Goal: Task Accomplishment & Management: Manage account settings

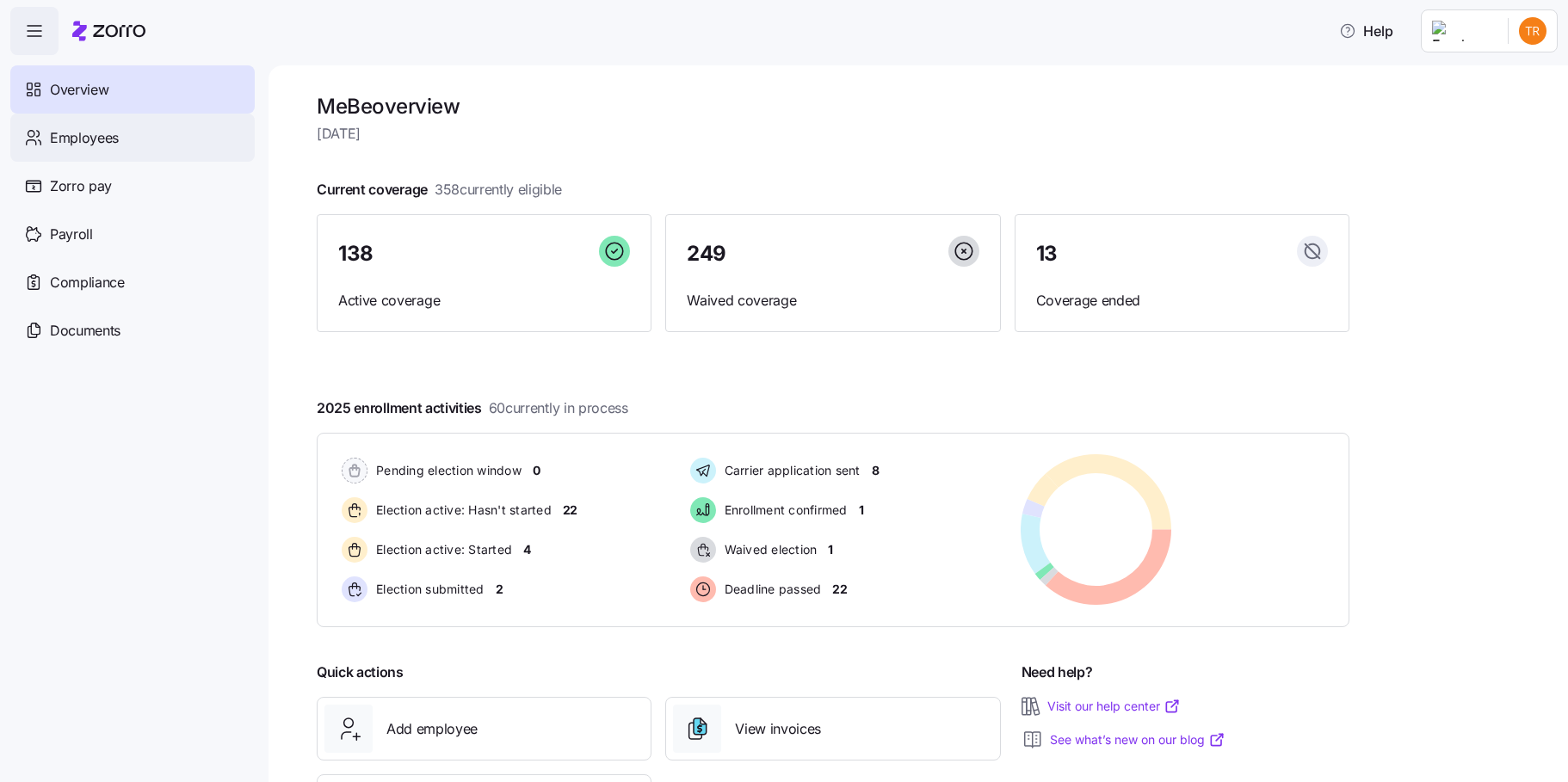
click at [136, 144] on div "Employees" at bounding box center [132, 137] width 245 height 49
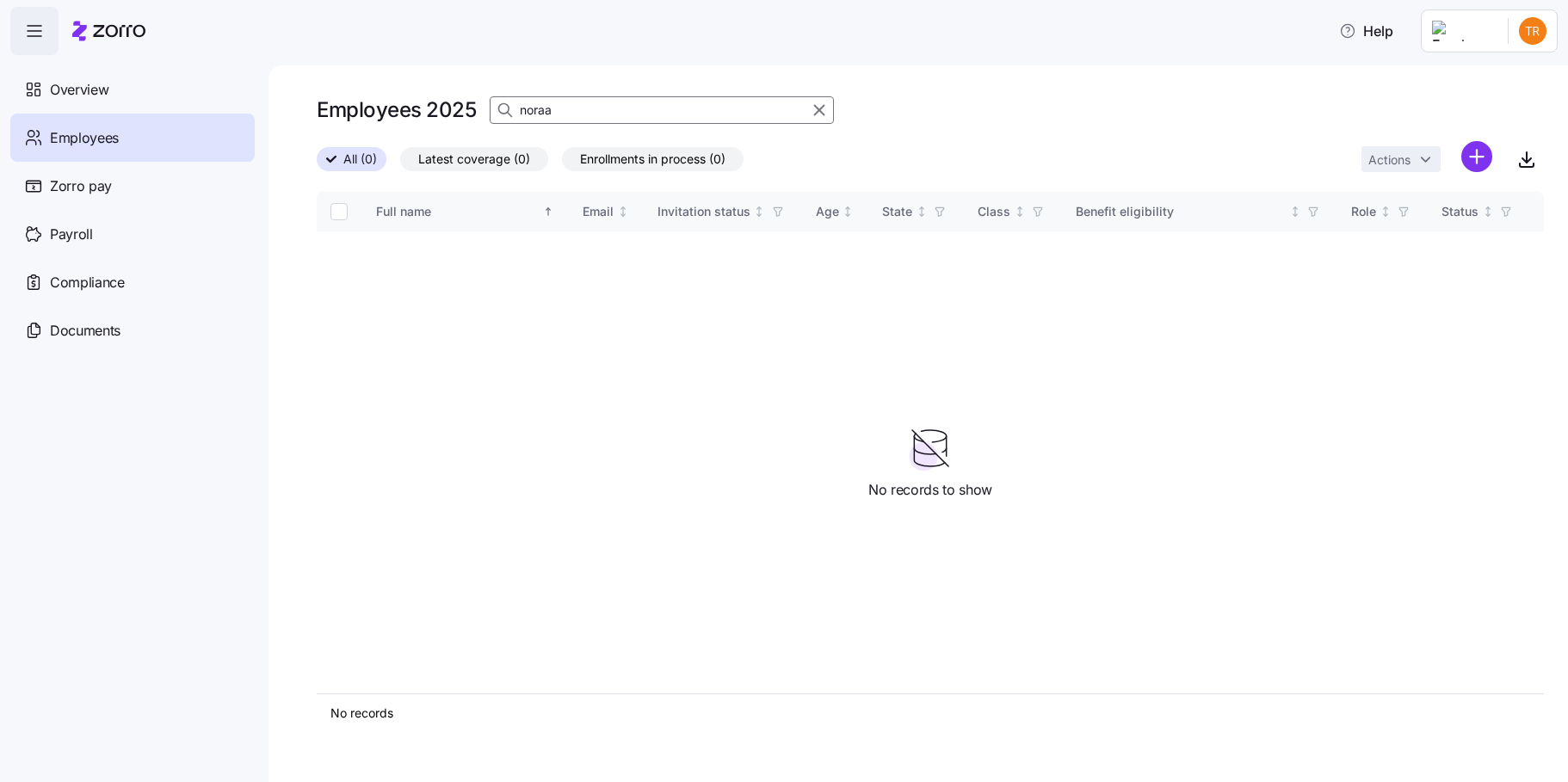
click at [659, 103] on input "noraa" at bounding box center [661, 110] width 344 height 28
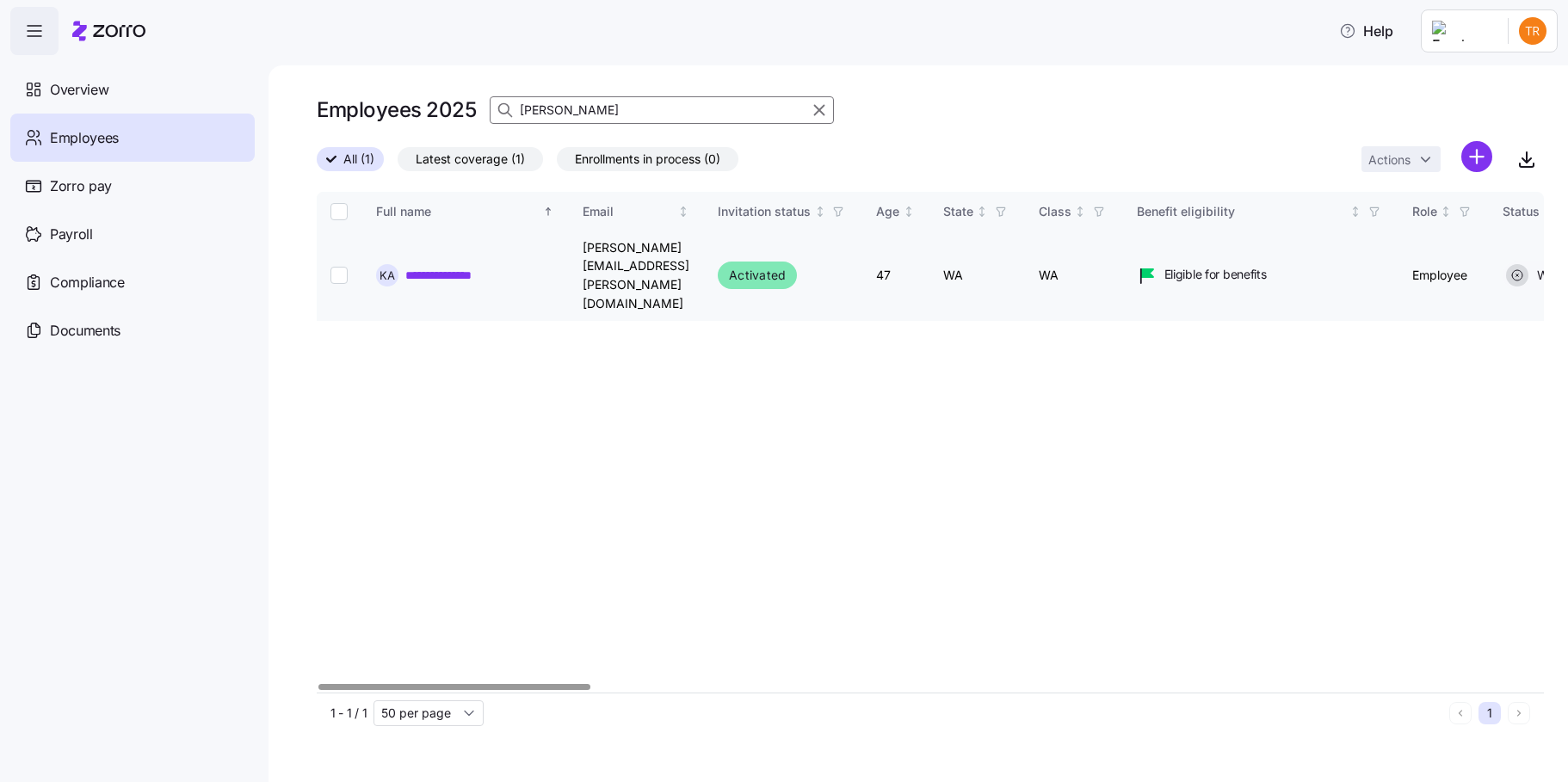
type input "allen"
click at [333, 267] on input "Select record 1" at bounding box center [339, 275] width 17 height 17
checkbox input "true"
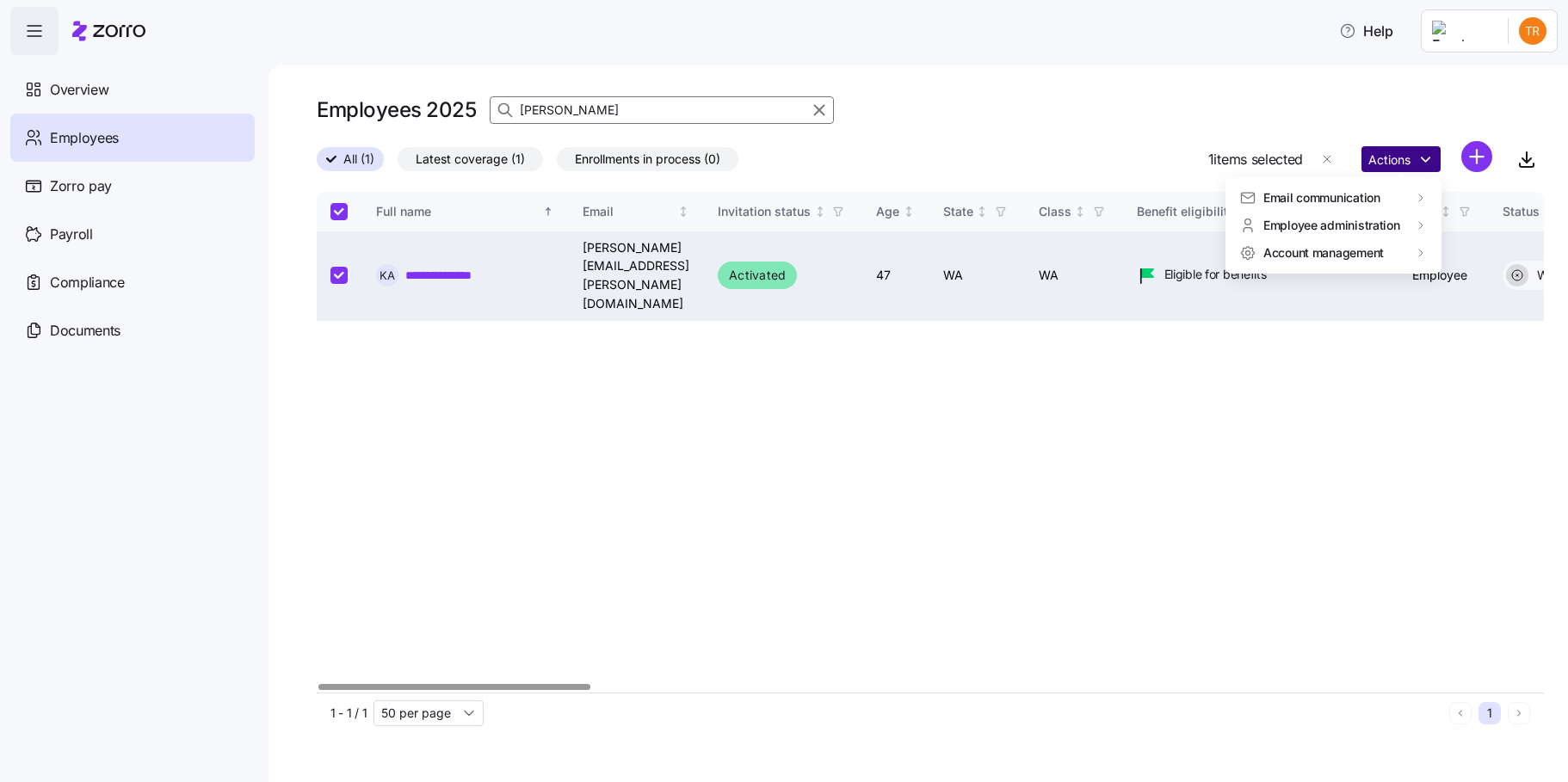
click at [1413, 166] on html "**********" at bounding box center [784, 386] width 1568 height 772
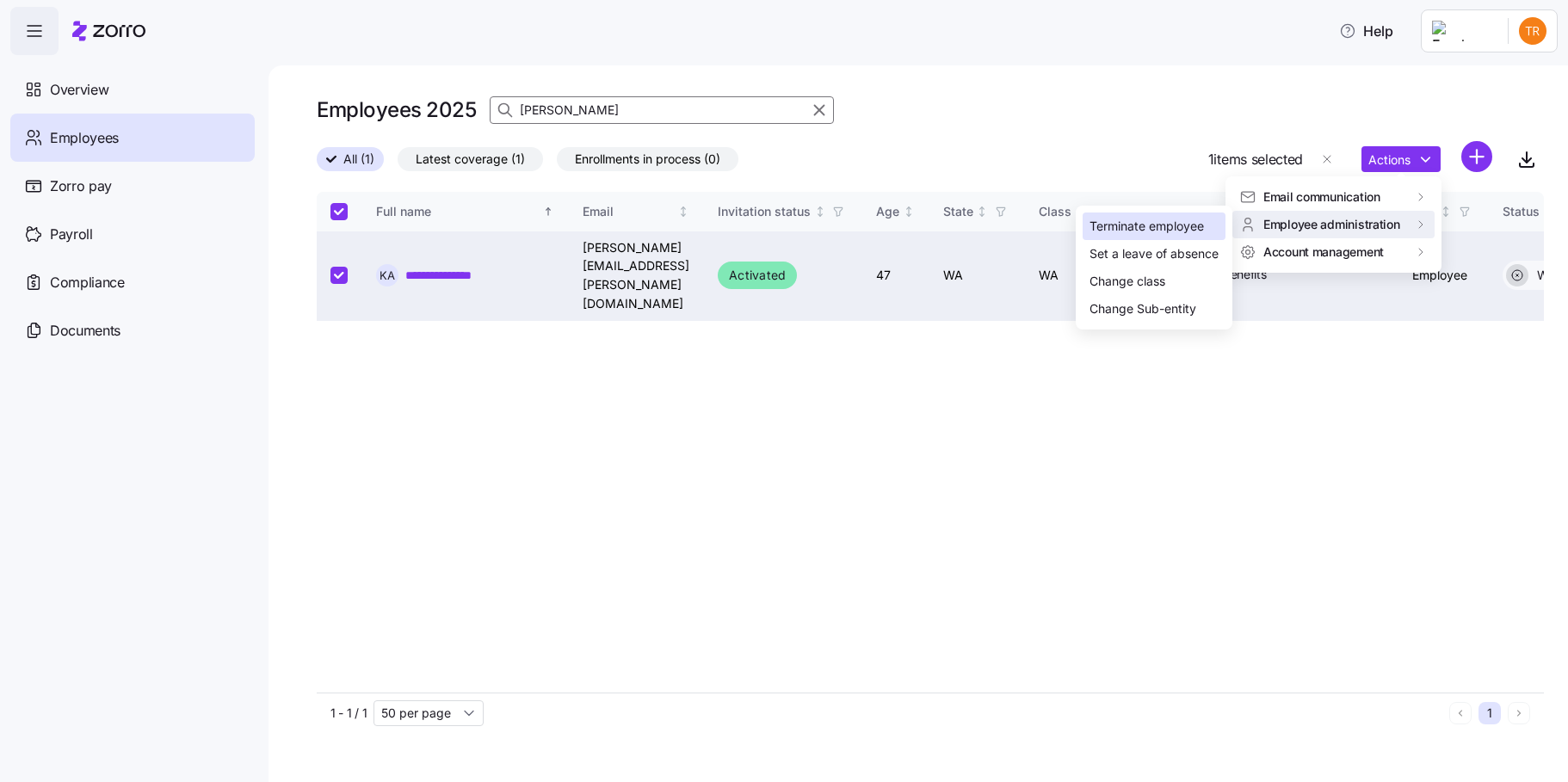
click at [1167, 226] on div "Terminate employee" at bounding box center [1146, 227] width 114 height 19
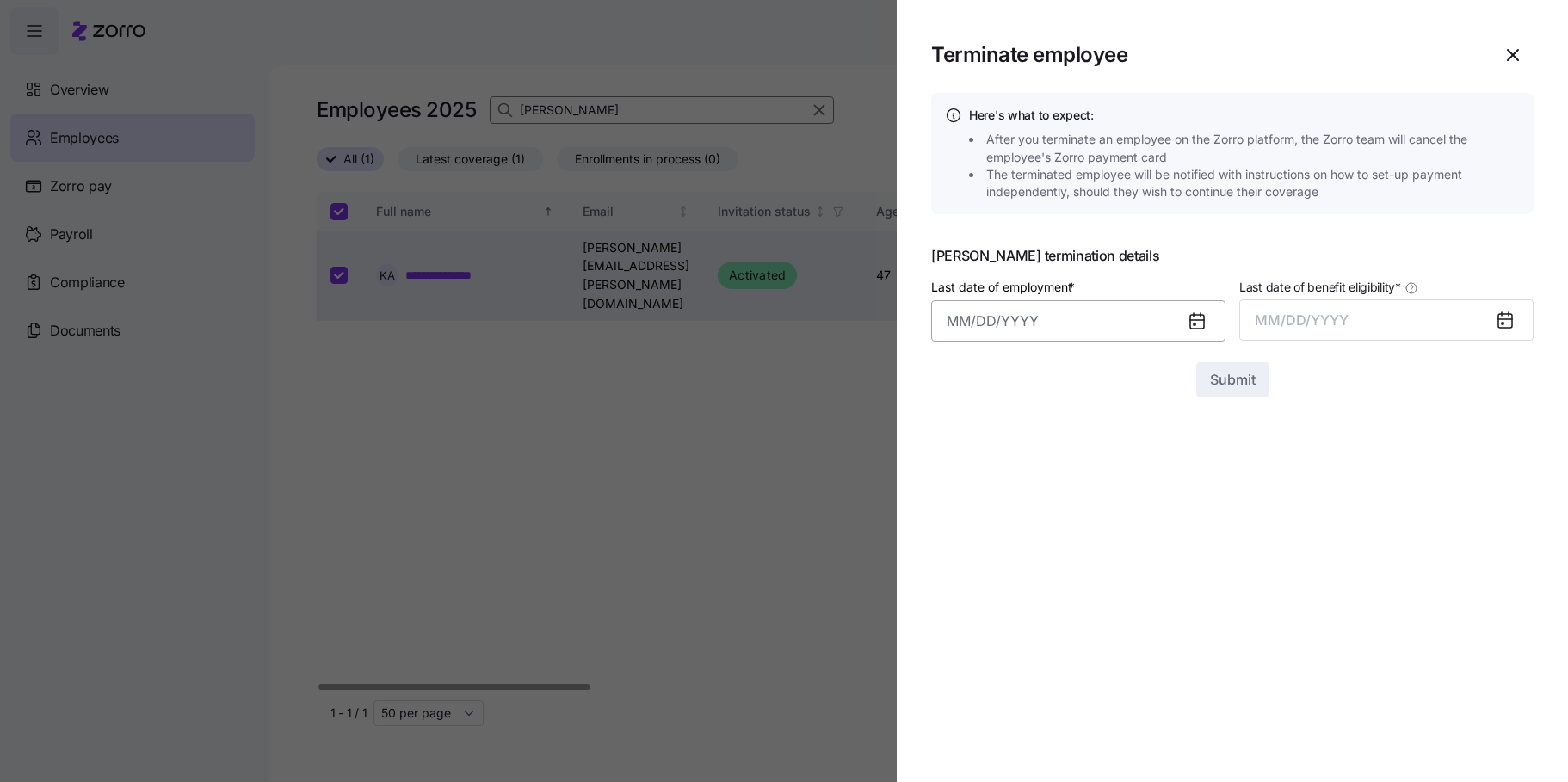
click at [970, 323] on input "Last date of employment *" at bounding box center [1077, 320] width 294 height 41
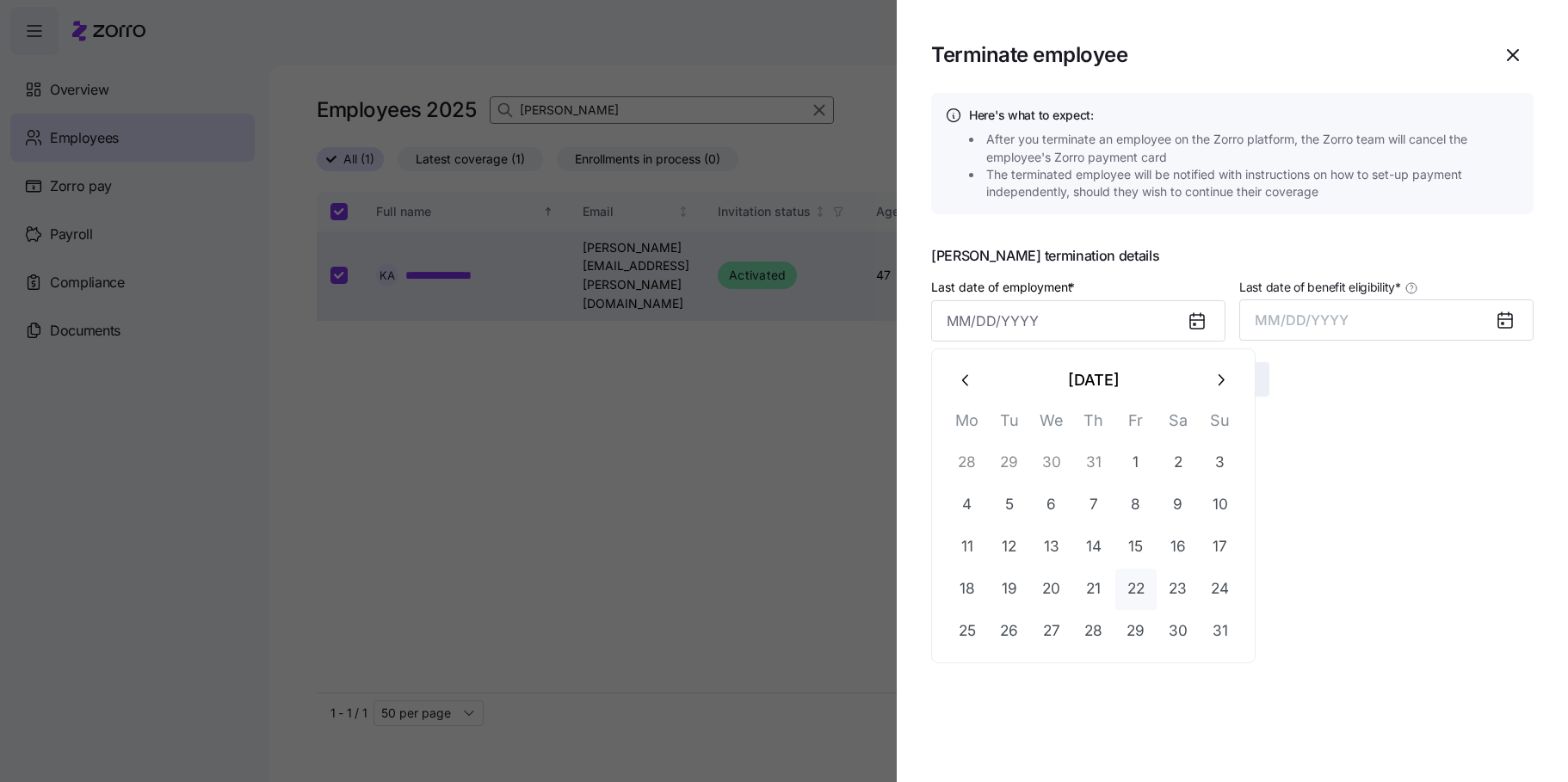
click at [1138, 591] on button "22" at bounding box center [1136, 589] width 41 height 41
type input "August 22, 2025"
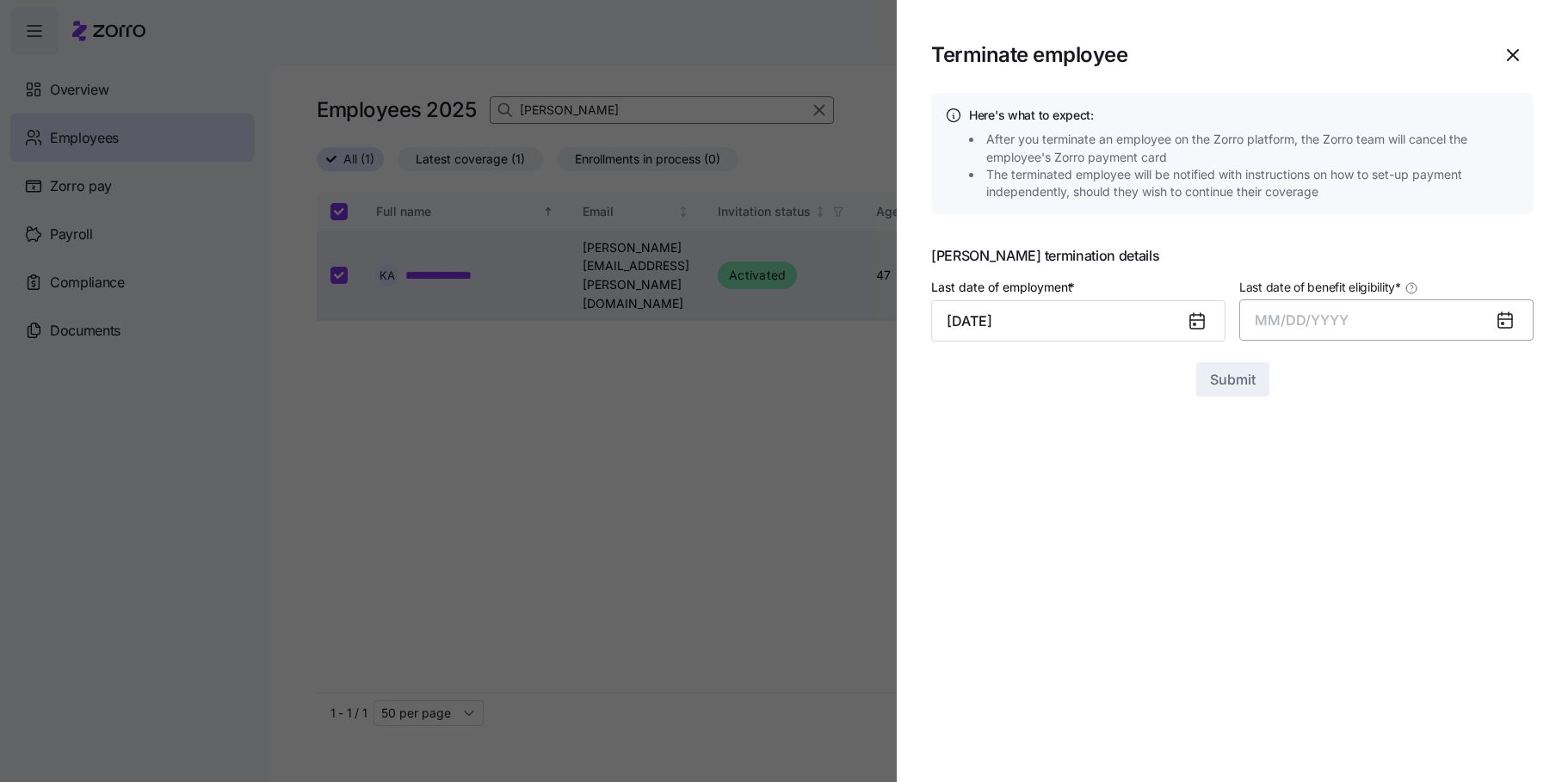
click at [1330, 325] on span "MM/DD/YYYY" at bounding box center [1301, 320] width 93 height 17
click at [1416, 509] on button "Aug" at bounding box center [1401, 512] width 98 height 41
click at [1237, 382] on span "Submit" at bounding box center [1233, 379] width 46 height 21
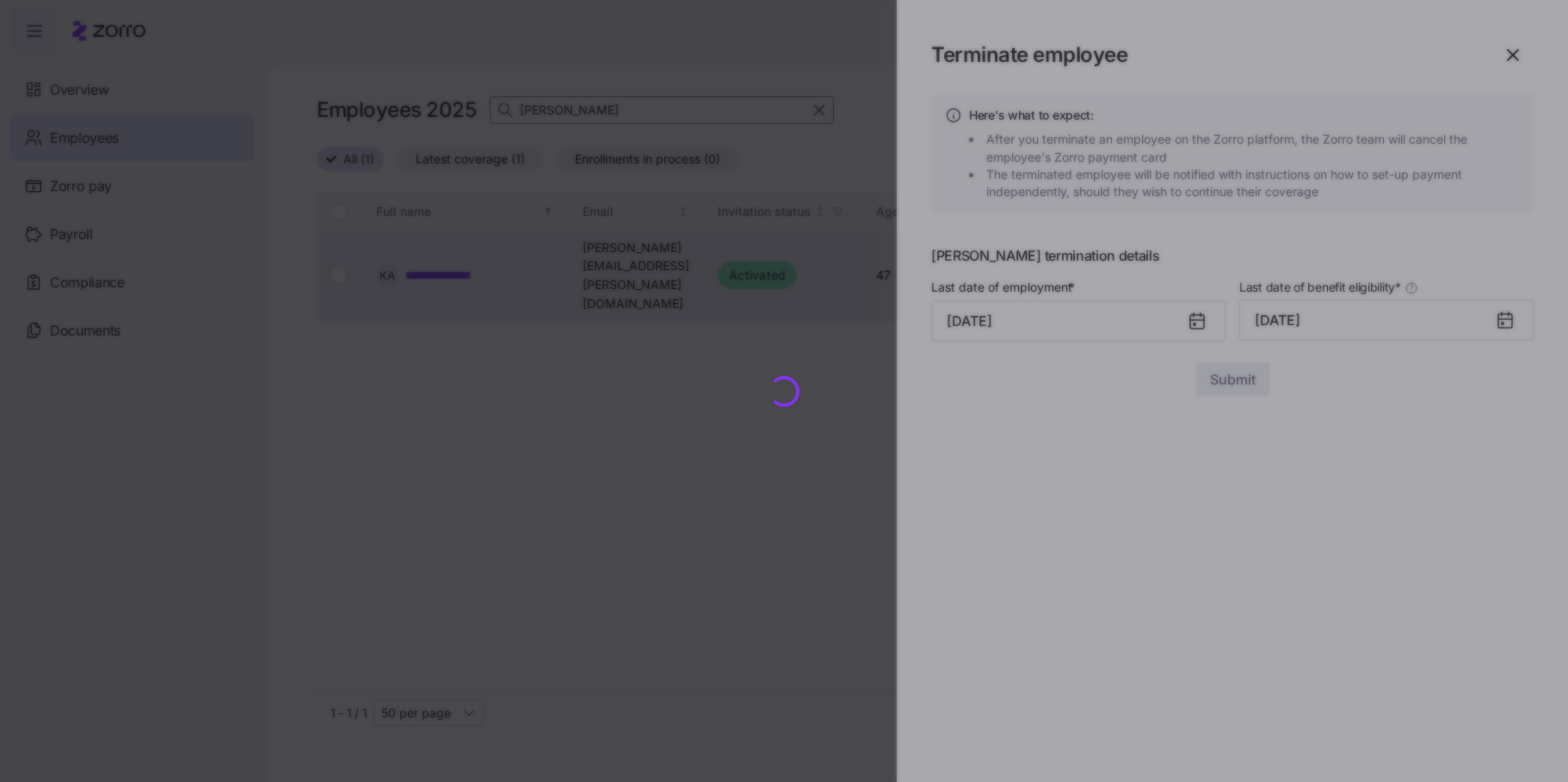
checkbox input "false"
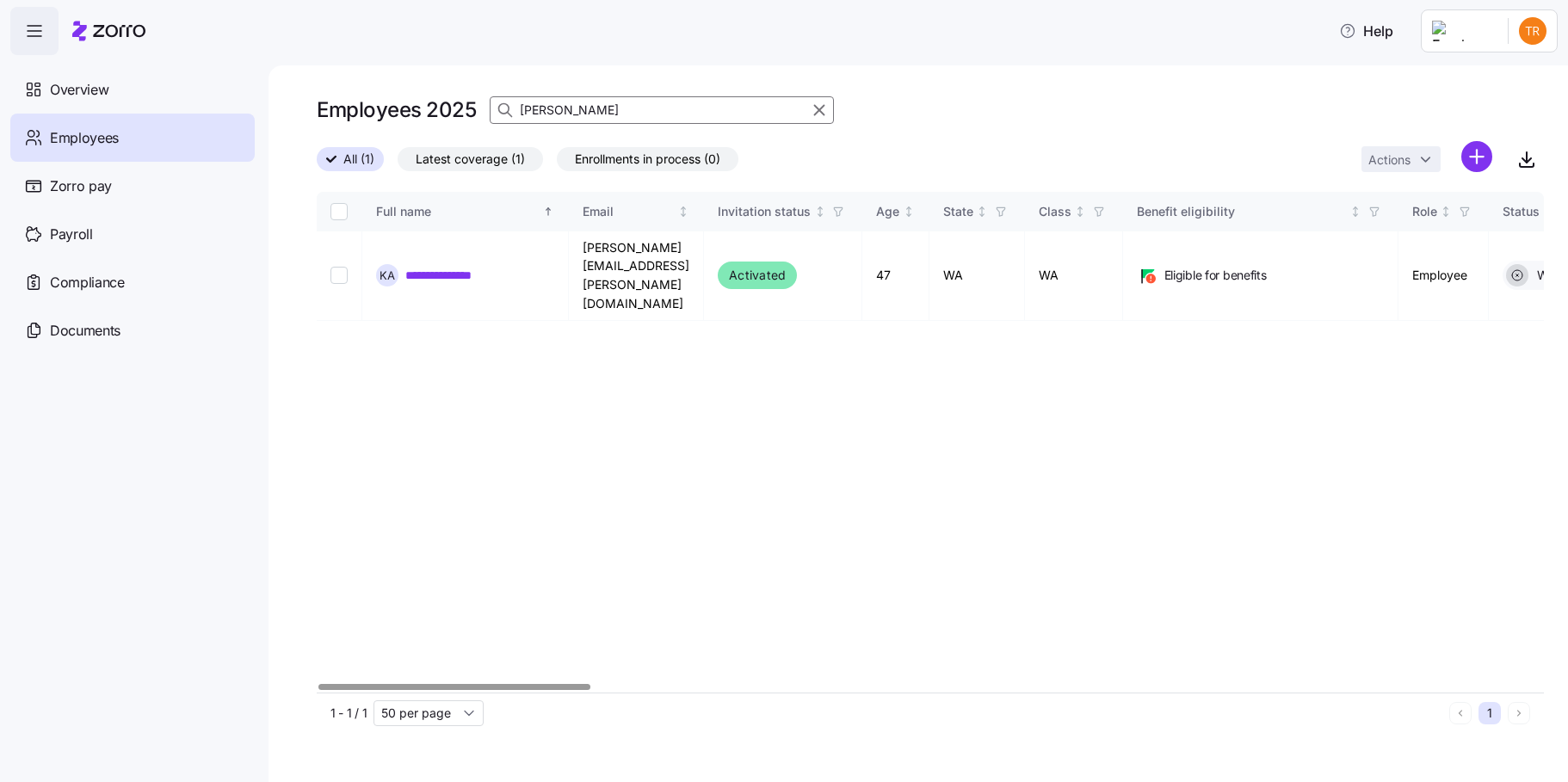
click at [390, 684] on div at bounding box center [453, 687] width 271 height 6
